Goal: Task Accomplishment & Management: Manage account settings

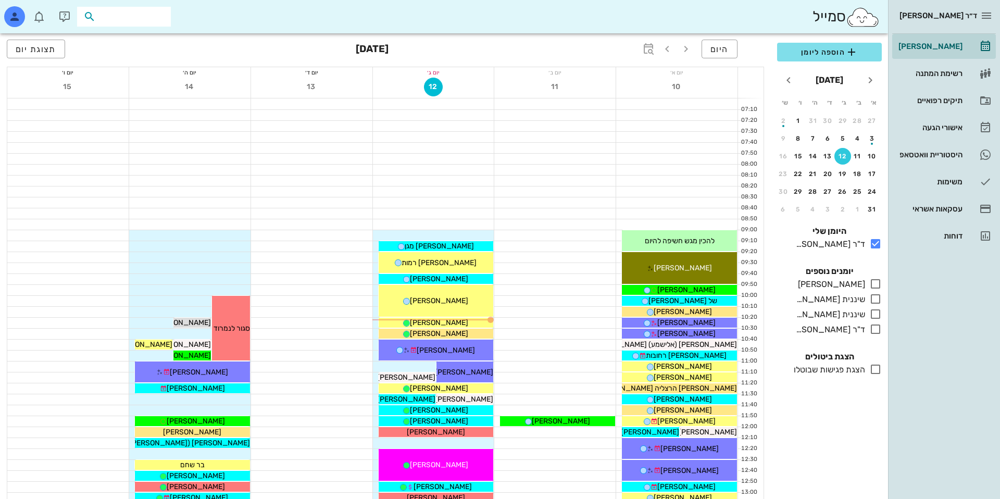
click at [131, 15] on input "text" at bounding box center [131, 17] width 67 height 14
type input "גליל ים"
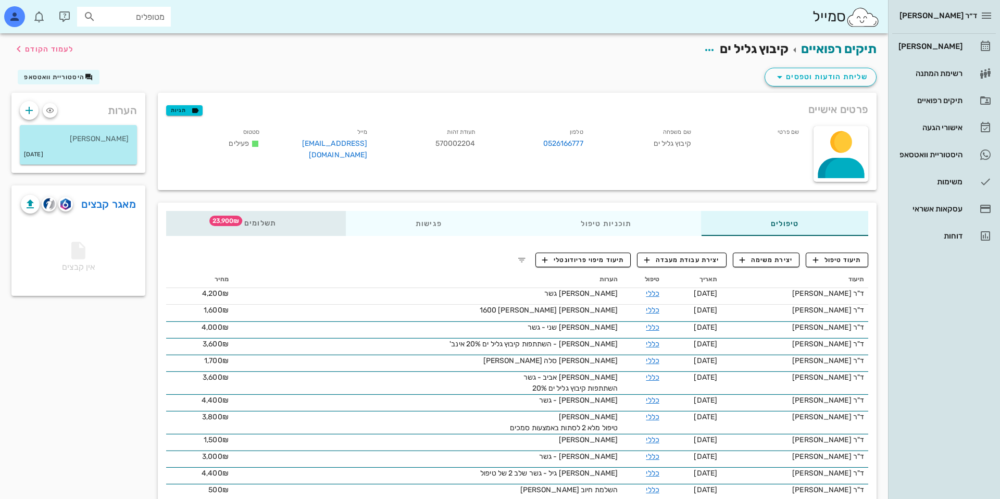
click at [249, 216] on div "תשלומים 23,900₪" at bounding box center [256, 223] width 180 height 25
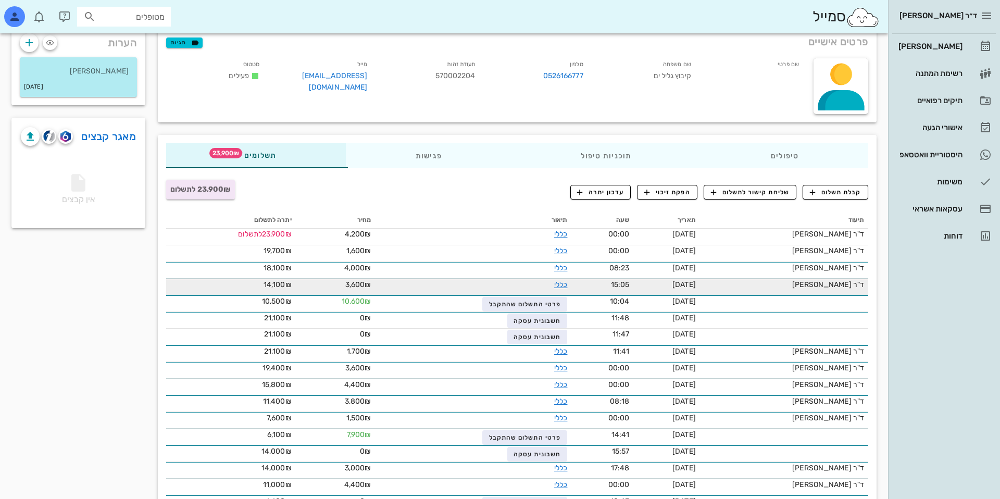
scroll to position [71, 0]
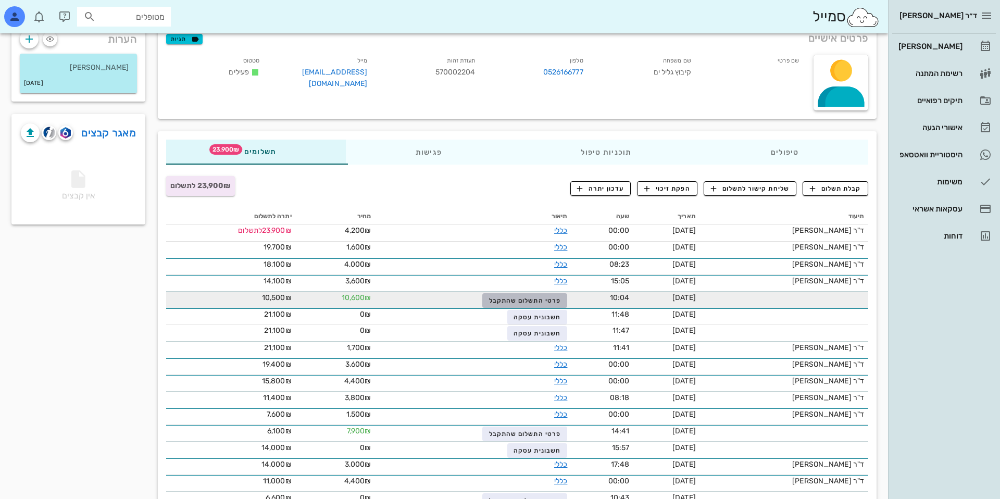
click at [495, 298] on span "פרטי התשלום שהתקבל" at bounding box center [525, 300] width 72 height 7
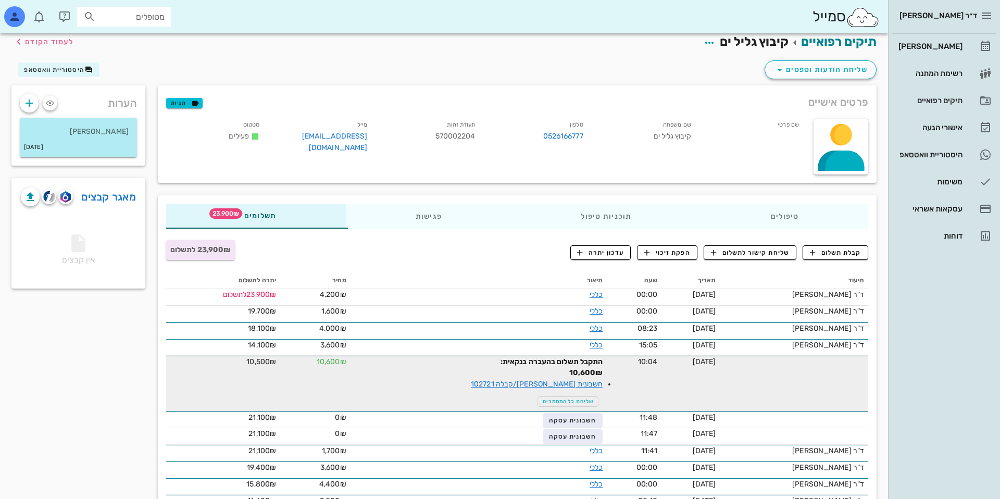
scroll to position [0, 0]
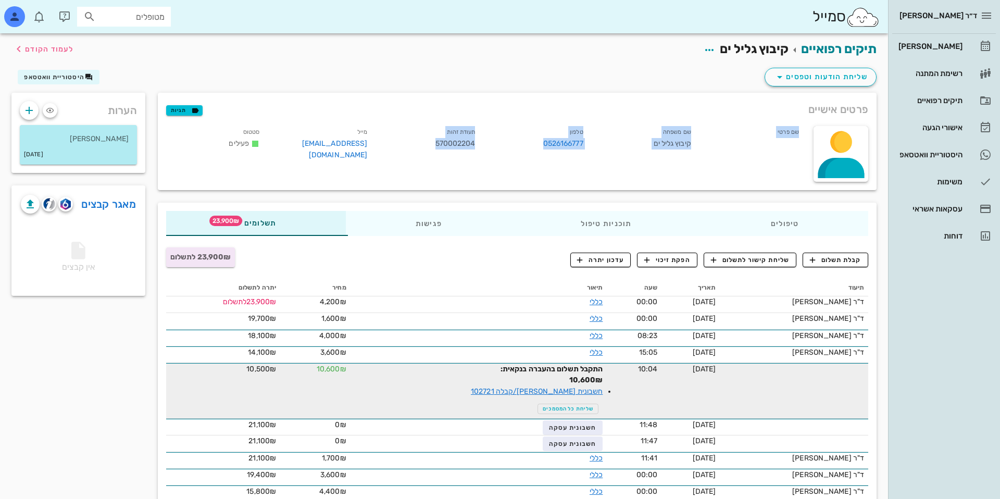
drag, startPoint x: 604, startPoint y: 119, endPoint x: 434, endPoint y: 144, distance: 171.6
click at [432, 144] on div "פרטים אישיים תגיות שם פרטי שם משפחה קיבוץ [GEOGRAPHIC_DATA] טלפון 0526166777 תע…" at bounding box center [517, 141] width 719 height 97
click at [434, 144] on div "תעודת זהות 570002204" at bounding box center [429, 145] width 108 height 43
drag, startPoint x: 434, startPoint y: 144, endPoint x: 649, endPoint y: 133, distance: 215.4
click at [647, 132] on div "שם פרטי שם משפחה קיבוץ גליל ים טלפון 0526166777 תעודת זהות 570002204 מייל [EMAI…" at bounding box center [483, 146] width 647 height 52
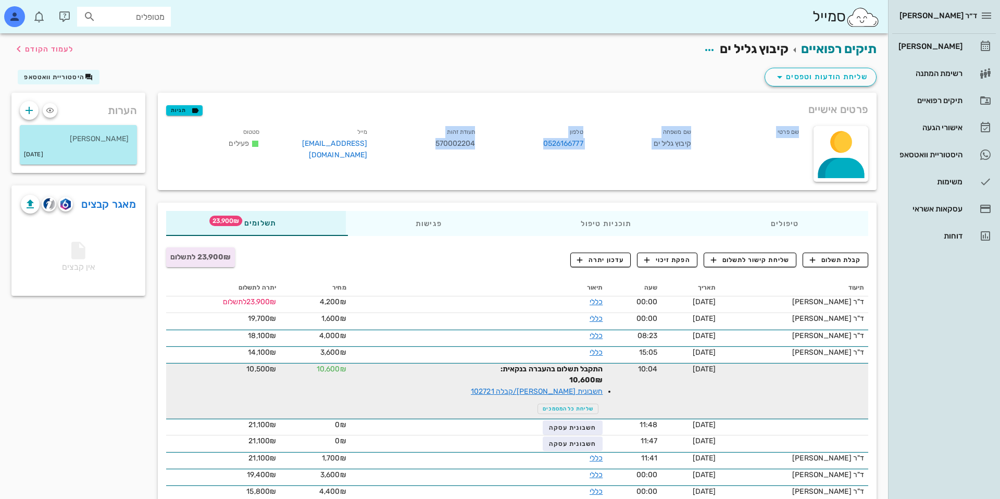
drag, startPoint x: 711, startPoint y: 128, endPoint x: 392, endPoint y: 167, distance: 322.1
click at [392, 167] on div "שם פרטי שם משפחה קיבוץ גליל ים טלפון 0526166777 תעודת זהות 570002204 מייל [EMAI…" at bounding box center [483, 154] width 647 height 68
click at [752, 218] on div "טיפולים" at bounding box center [784, 223] width 167 height 25
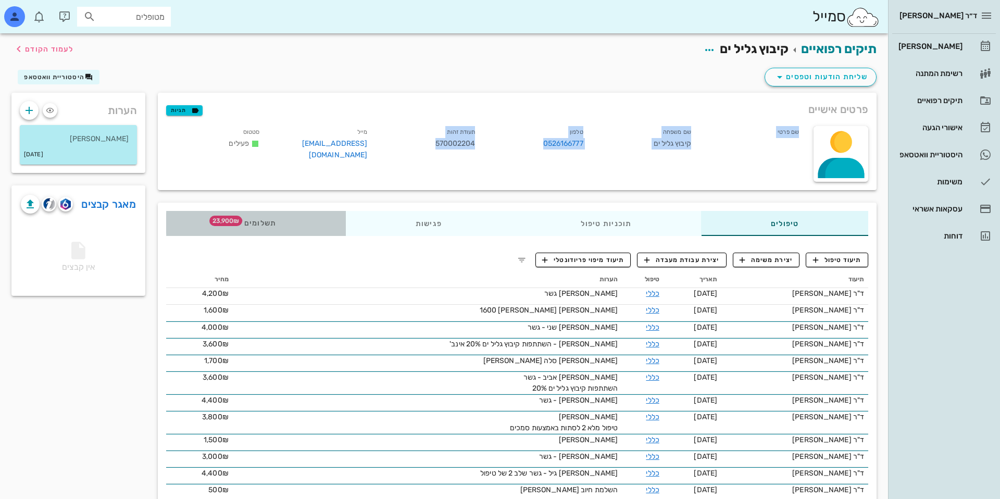
click at [249, 229] on div "תשלומים 23,900₪" at bounding box center [256, 223] width 180 height 25
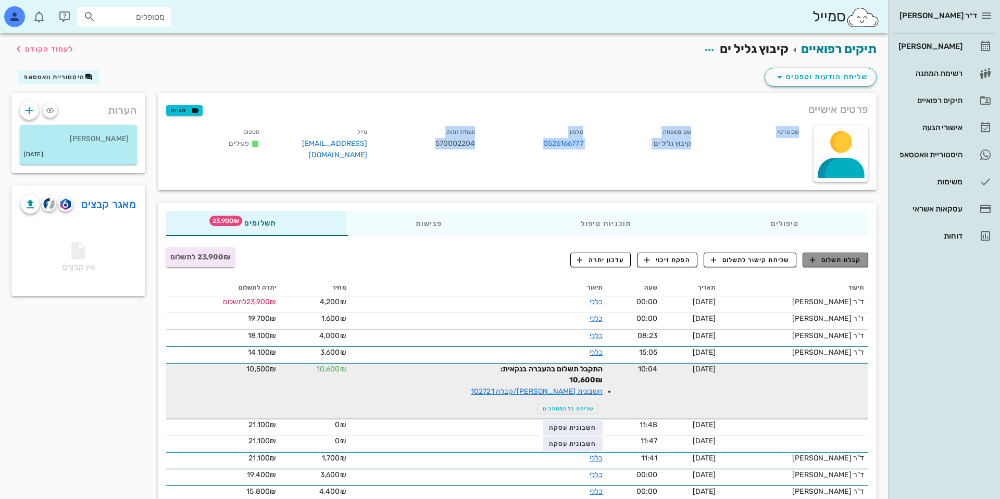
click at [837, 258] on span "קבלת תשלום" at bounding box center [836, 259] width 52 height 9
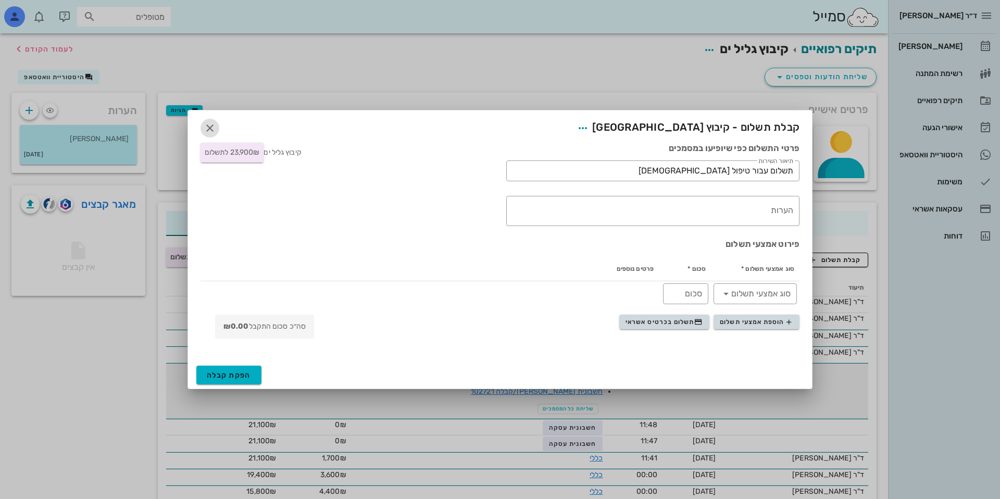
click at [213, 134] on icon "button" at bounding box center [210, 128] width 12 height 12
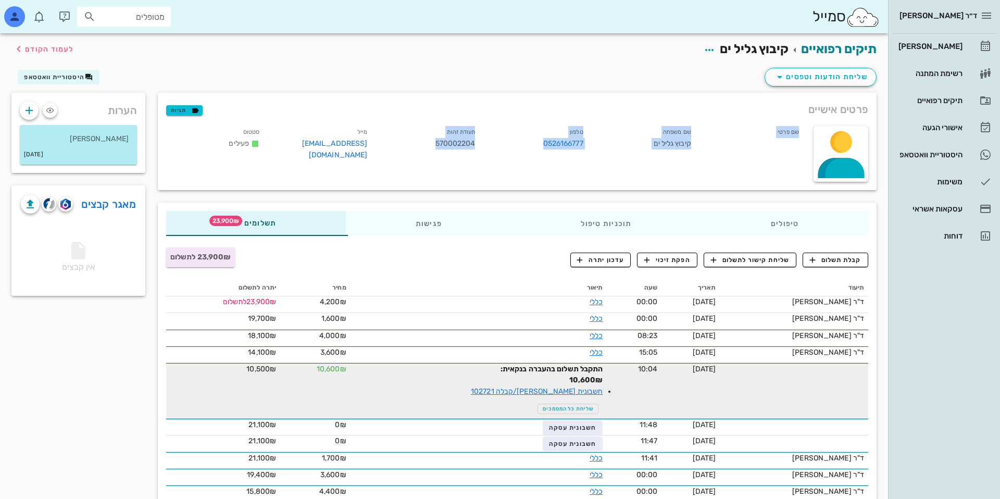
click at [679, 137] on div "שם משפחה קיבוץ גליל ים" at bounding box center [646, 145] width 108 height 43
click at [684, 142] on div "שם משפחה קיבוץ גליל ים" at bounding box center [646, 145] width 108 height 43
copy div "קיבוץ"
click at [703, 48] on icon "button" at bounding box center [709, 50] width 12 height 12
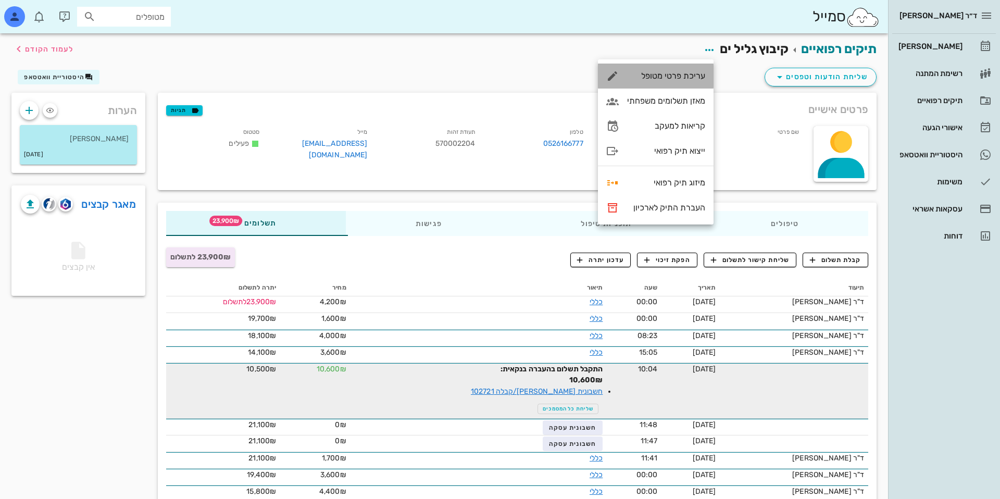
click at [673, 78] on div "עריכת פרטי מטופל" at bounding box center [666, 76] width 78 height 10
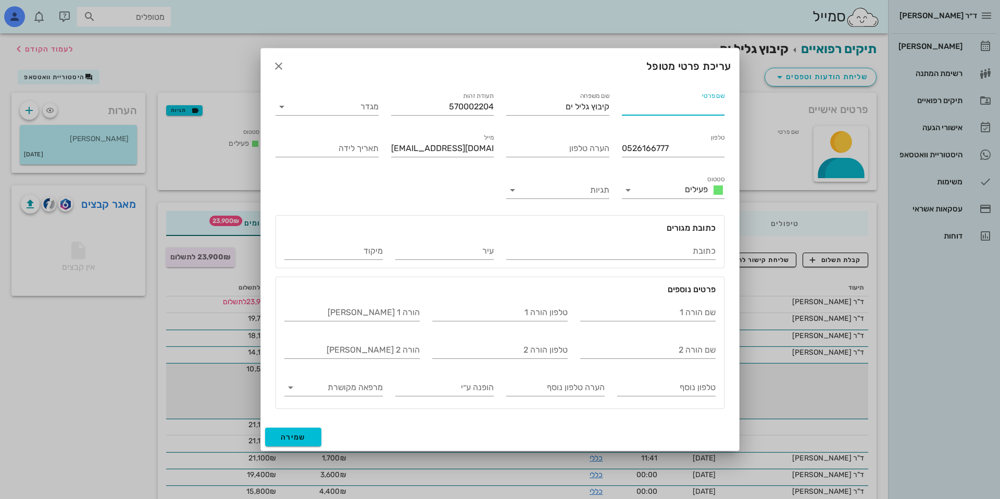
click at [671, 108] on input "שם פרטי" at bounding box center [673, 106] width 103 height 17
paste input "קיבוץ"
type input "קיבוץ"
click at [606, 110] on input "קיבוץ גליל ים" at bounding box center [557, 106] width 103 height 17
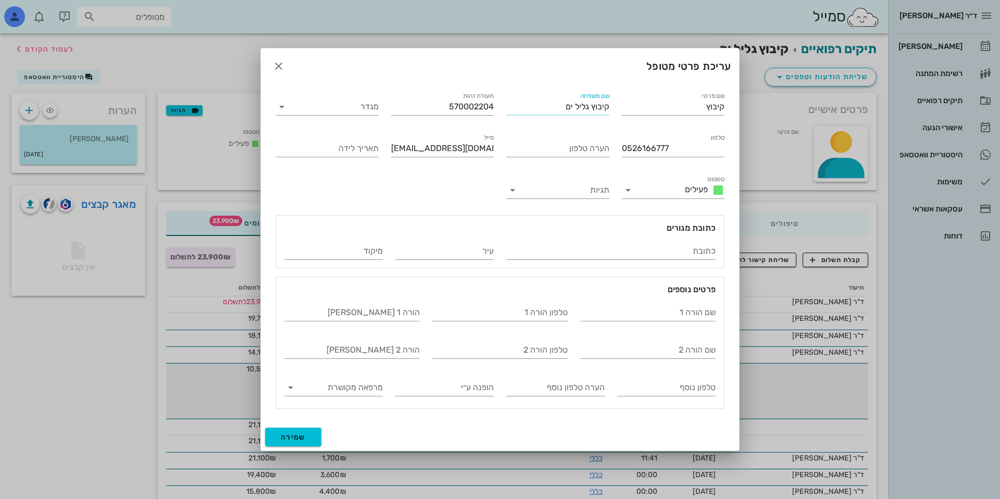
click at [606, 110] on input "קיבוץ גליל ים" at bounding box center [557, 106] width 103 height 17
type input "גליל ים"
click at [291, 440] on span "שמירה" at bounding box center [293, 437] width 25 height 9
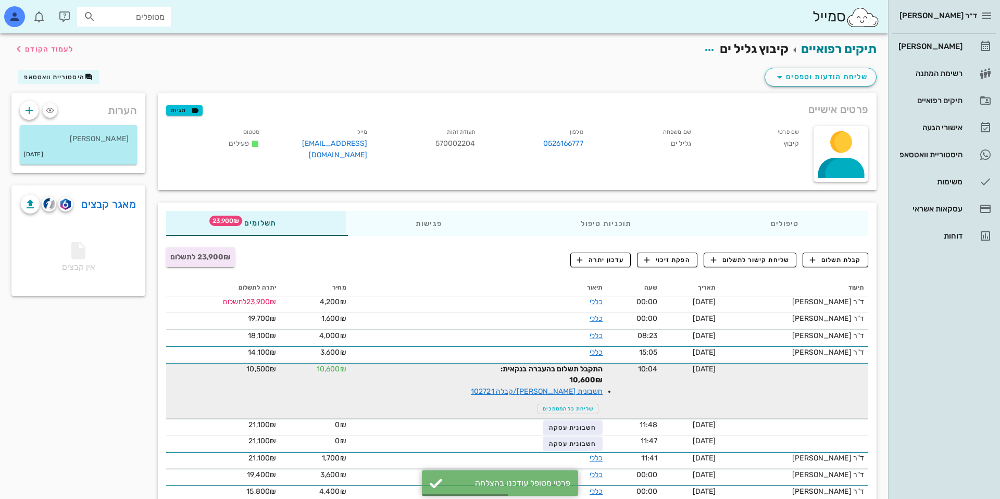
click at [825, 249] on div "קבלת תשלום שליחת קישור לתשלום הפקת זיכוי עדכון יתרה" at bounding box center [636, 259] width 477 height 27
click at [825, 256] on span "קבלת תשלום" at bounding box center [836, 259] width 52 height 9
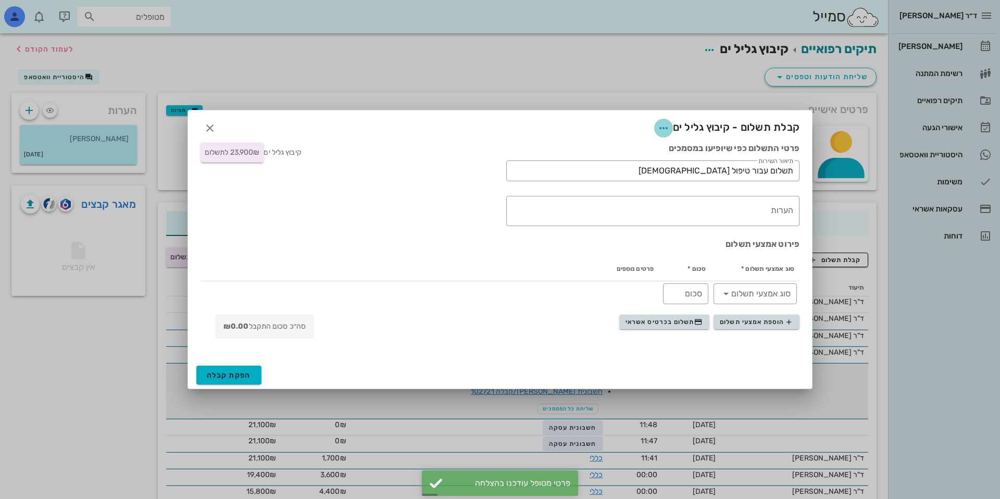
click at [666, 125] on icon "button" at bounding box center [663, 128] width 12 height 12
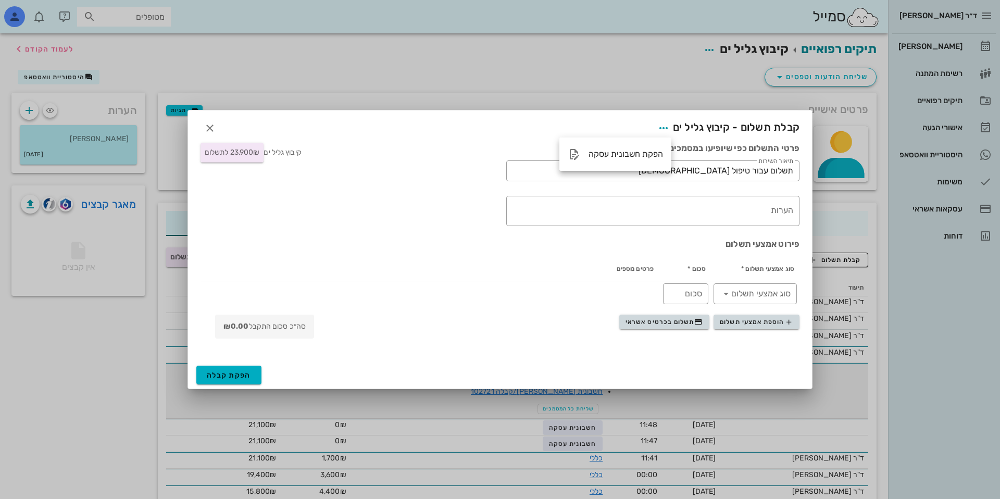
click at [530, 150] on h3 "פרטי התשלום כפי שיופיעו במסמכים" at bounding box center [652, 148] width 293 height 11
click at [657, 134] on button "button" at bounding box center [663, 128] width 19 height 19
click at [624, 159] on div "הפקת חשבונית עסקה" at bounding box center [615, 154] width 112 height 25
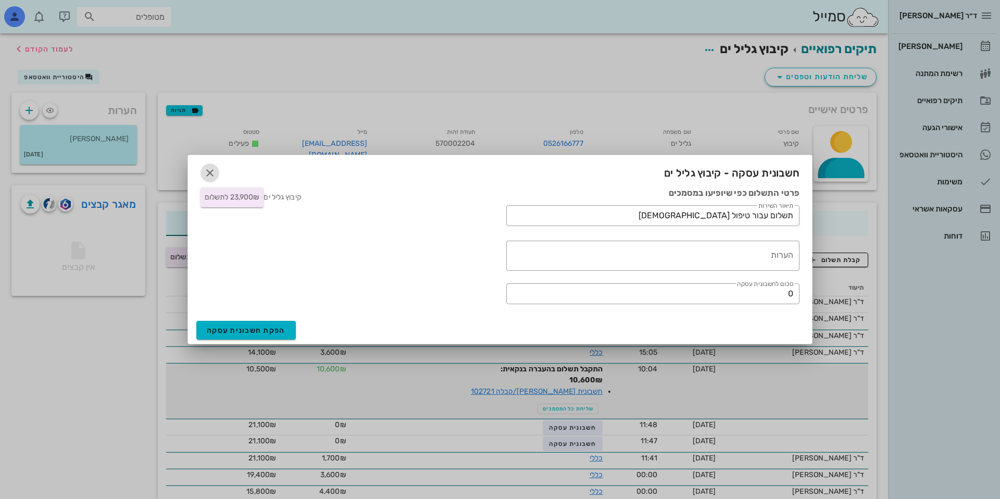
click at [208, 176] on icon "button" at bounding box center [210, 173] width 12 height 12
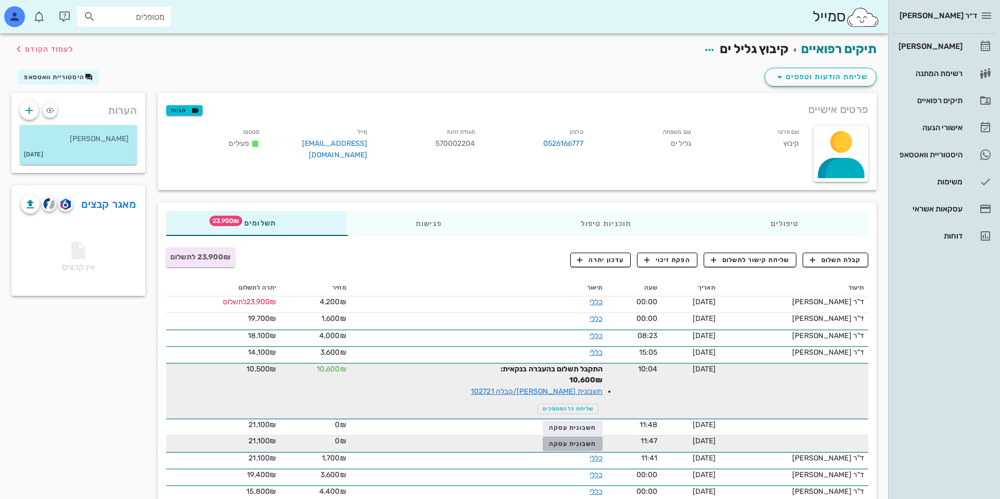
click at [558, 437] on button "חשבונית עסקה" at bounding box center [573, 443] width 60 height 15
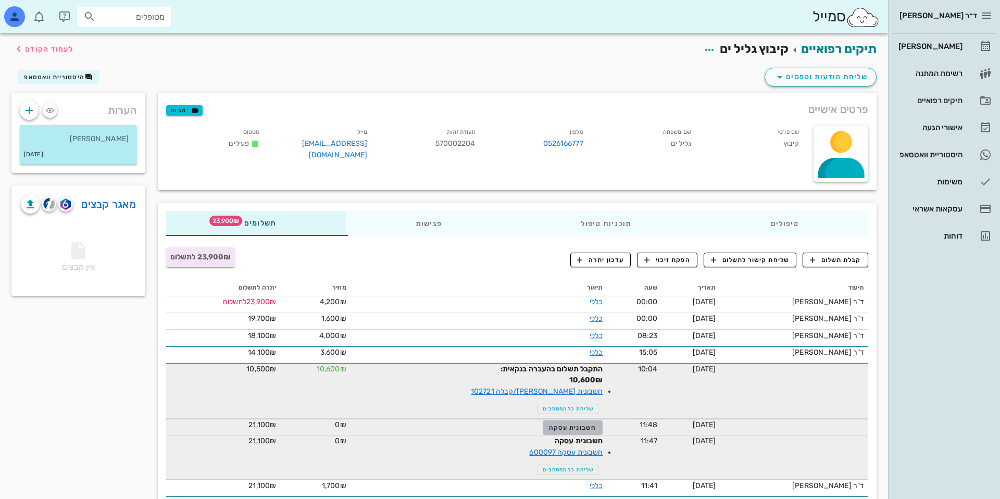
click at [559, 430] on span "חשבונית עסקה" at bounding box center [572, 427] width 47 height 7
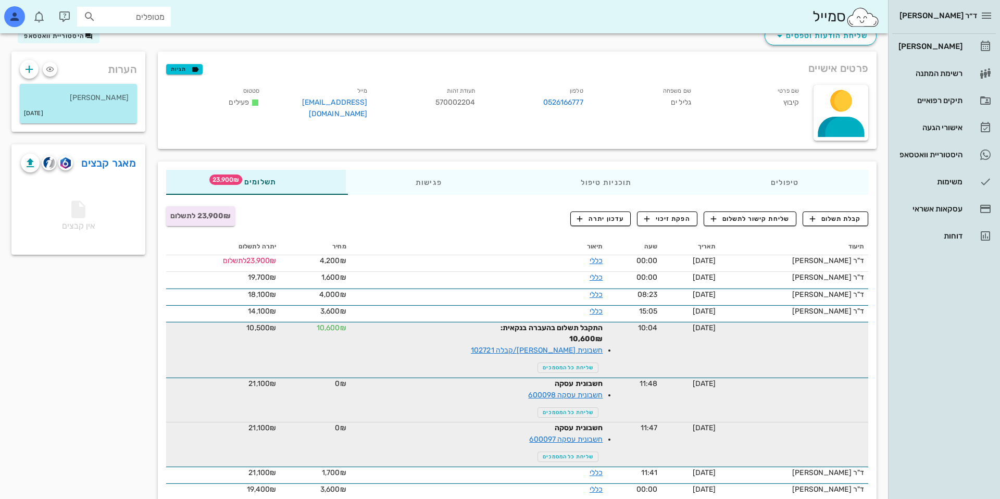
scroll to position [52, 0]
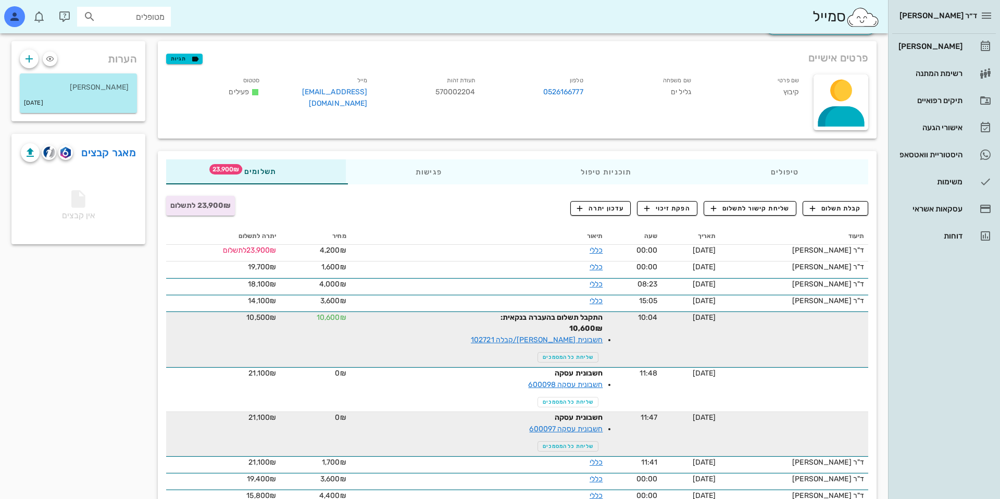
click at [845, 216] on div "קבלת תשלום שליחת קישור לתשלום הפקת זיכוי עדכון יתרה" at bounding box center [719, 210] width 298 height 19
click at [845, 214] on button "קבלת תשלום" at bounding box center [836, 208] width 66 height 15
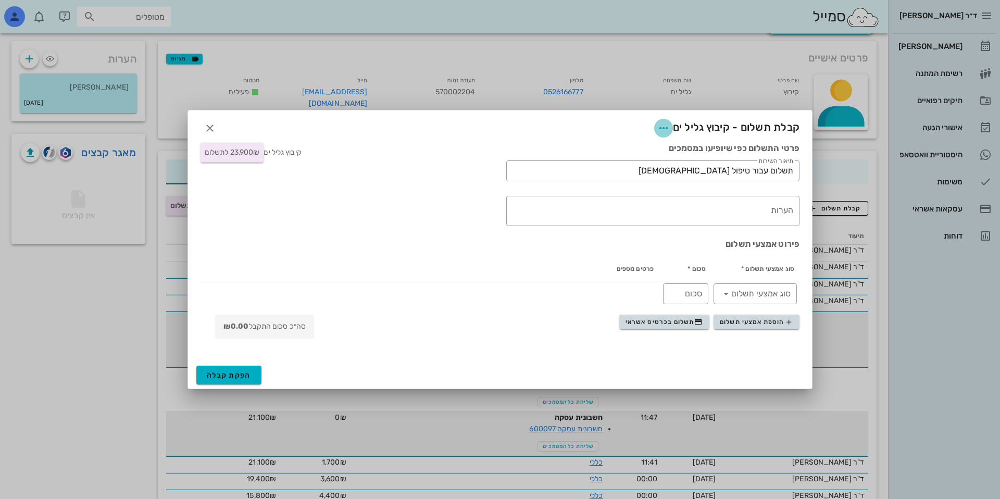
click at [662, 123] on icon "button" at bounding box center [663, 128] width 12 height 12
click at [261, 179] on div "קיבוץ גליל ים 23,900₪ לתשלום" at bounding box center [347, 184] width 306 height 96
click at [666, 131] on icon "button" at bounding box center [663, 128] width 12 height 12
click at [207, 125] on icon "button" at bounding box center [210, 128] width 12 height 12
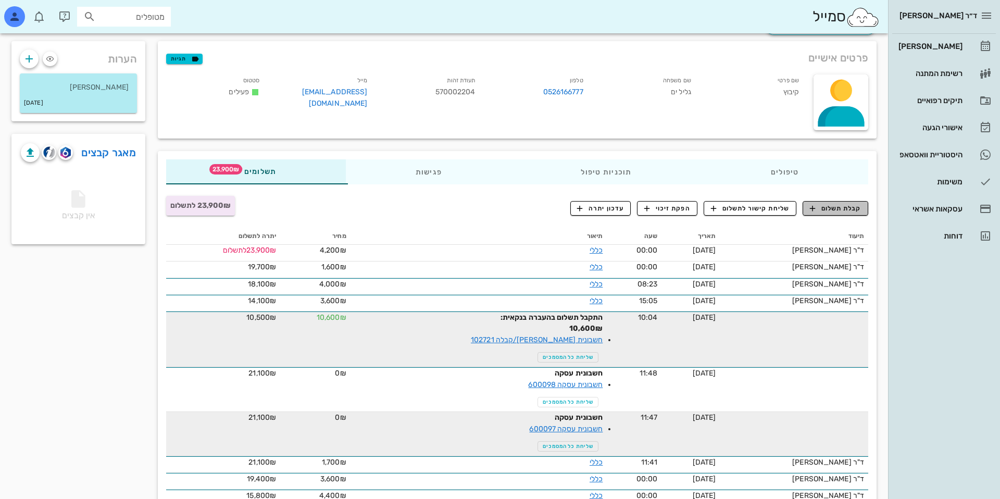
click at [824, 207] on span "קבלת תשלום" at bounding box center [836, 208] width 52 height 9
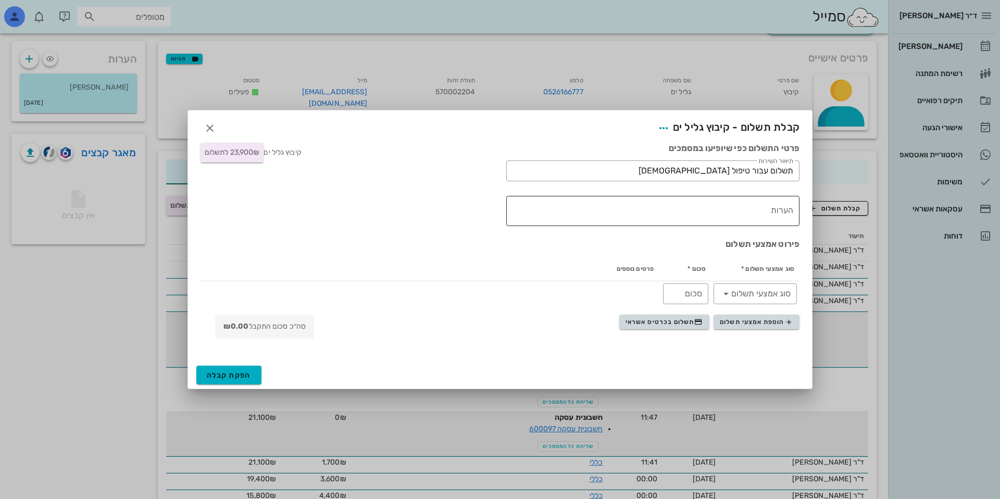
click at [775, 202] on div "הערות" at bounding box center [650, 211] width 285 height 30
click at [786, 194] on label "הערות" at bounding box center [784, 197] width 17 height 8
click at [786, 201] on textarea "הערות" at bounding box center [650, 213] width 285 height 25
click at [208, 121] on button "button" at bounding box center [210, 128] width 19 height 19
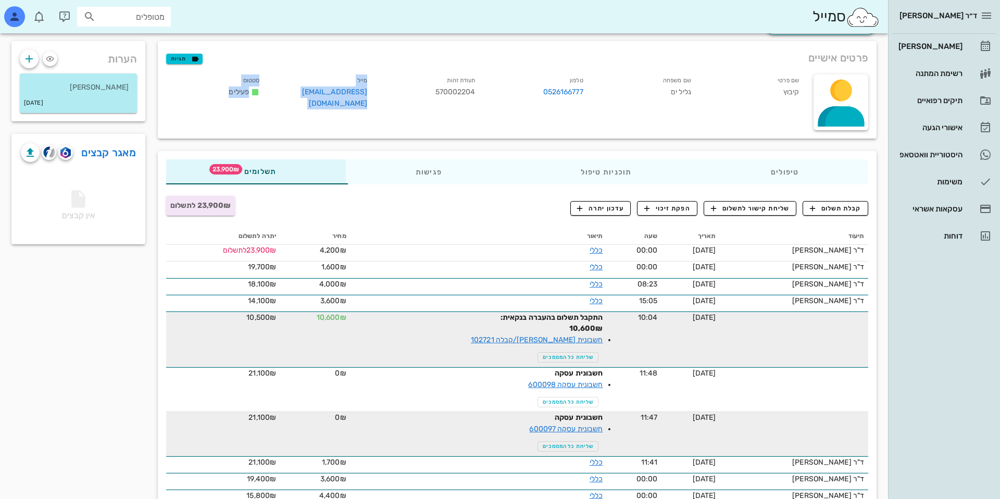
drag, startPoint x: 224, startPoint y: 94, endPoint x: 288, endPoint y: 73, distance: 67.4
click at [288, 73] on div "שם פרטי קיבוץ שם משפחה גליל ים טלפון 0526166777 תעודת זהות 570002204 מייל [EMAI…" at bounding box center [483, 94] width 647 height 52
click at [288, 73] on div "מייל [EMAIL_ADDRESS][DOMAIN_NAME]" at bounding box center [322, 93] width 108 height 43
drag, startPoint x: 302, startPoint y: 69, endPoint x: 237, endPoint y: 108, distance: 75.5
click at [239, 108] on div "שם פרטי קיבוץ שם משפחה גליל ים טלפון 0526166777 תעודת זהות 570002204 מייל [EMAI…" at bounding box center [483, 102] width 647 height 68
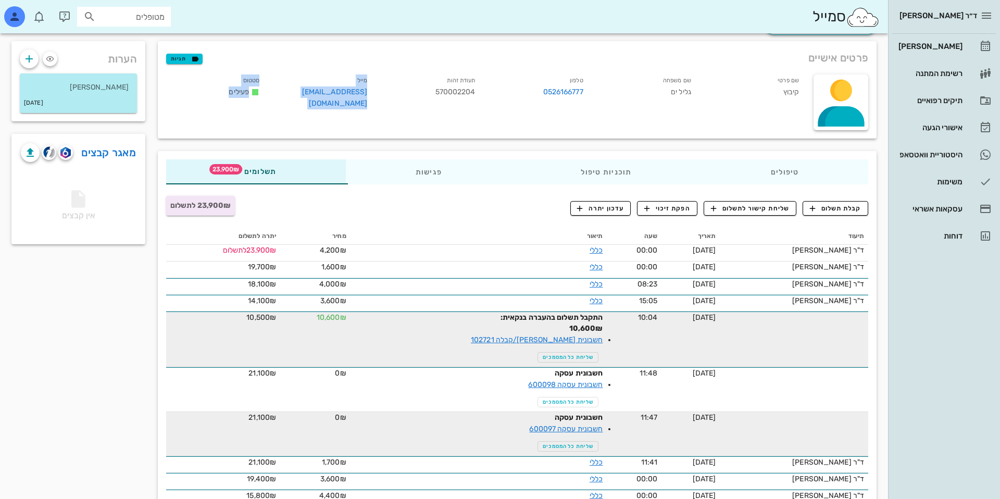
click at [237, 108] on div "שם פרטי קיבוץ שם משפחה גליל ים טלפון 0526166777 תעודת זהות 570002204 מייל [EMAI…" at bounding box center [483, 102] width 647 height 68
drag, startPoint x: 237, startPoint y: 108, endPoint x: 476, endPoint y: 81, distance: 240.1
click at [475, 79] on div "שם פרטי קיבוץ שם משפחה גליל ים טלפון 0526166777 תעודת זהות 570002204 מייל [EMAI…" at bounding box center [483, 102] width 647 height 68
click at [476, 81] on div "תעודת זהות 570002204" at bounding box center [429, 93] width 108 height 43
drag, startPoint x: 476, startPoint y: 81, endPoint x: 309, endPoint y: 106, distance: 168.5
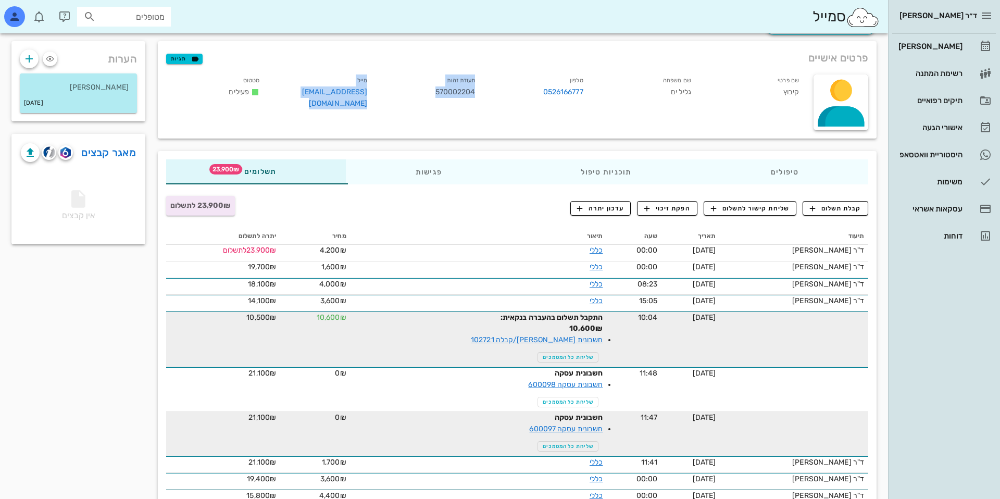
click at [311, 107] on div "שם פרטי קיבוץ שם משפחה גליל ים טלפון 0526166777 תעודת זהות 570002204 מייל [EMAI…" at bounding box center [483, 94] width 647 height 52
